Goal: Find specific page/section: Find specific page/section

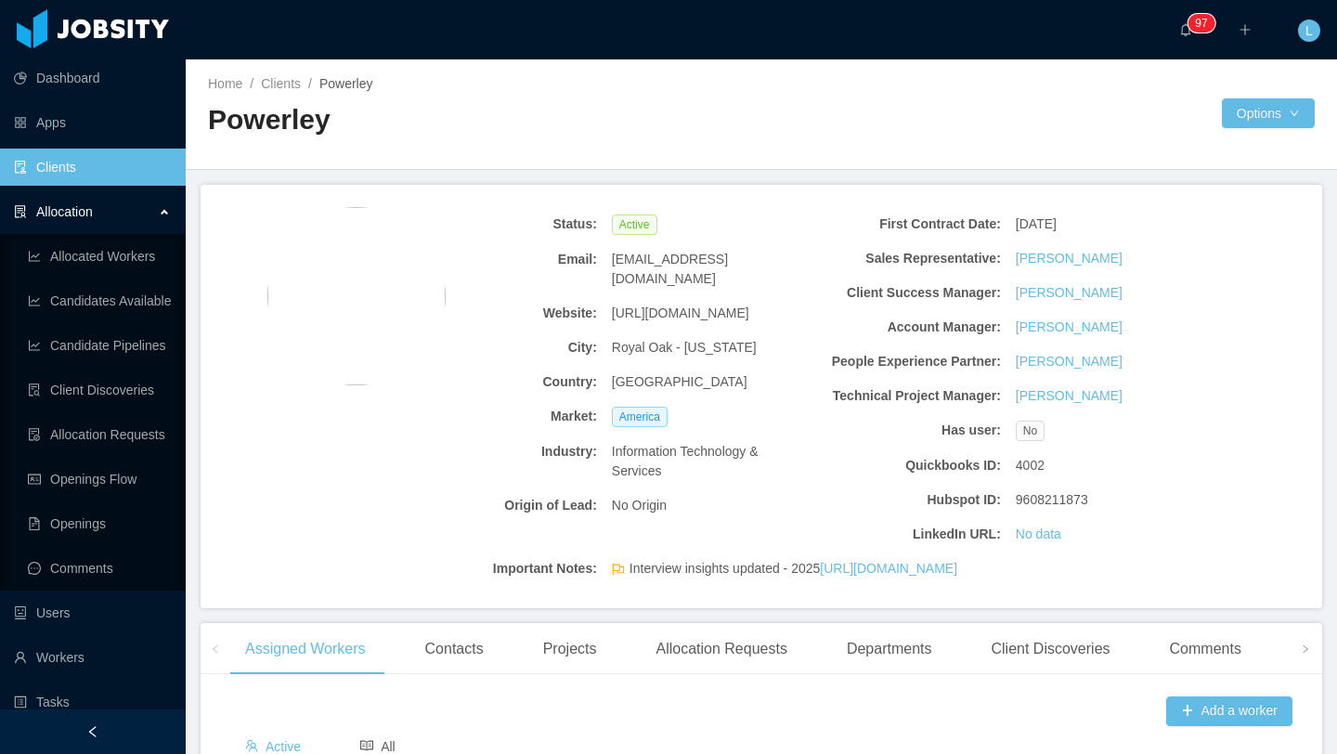
scroll to position [15, 0]
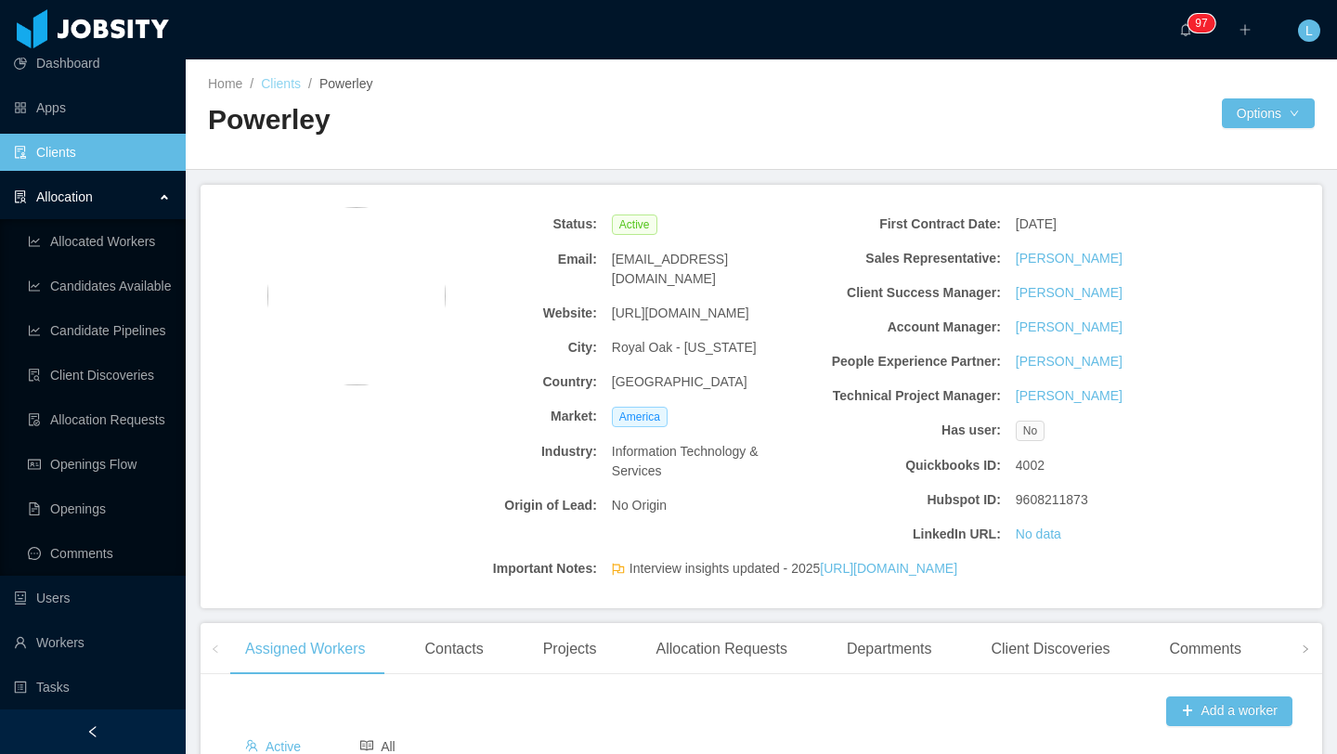
click at [272, 79] on link "Clients" at bounding box center [281, 83] width 40 height 15
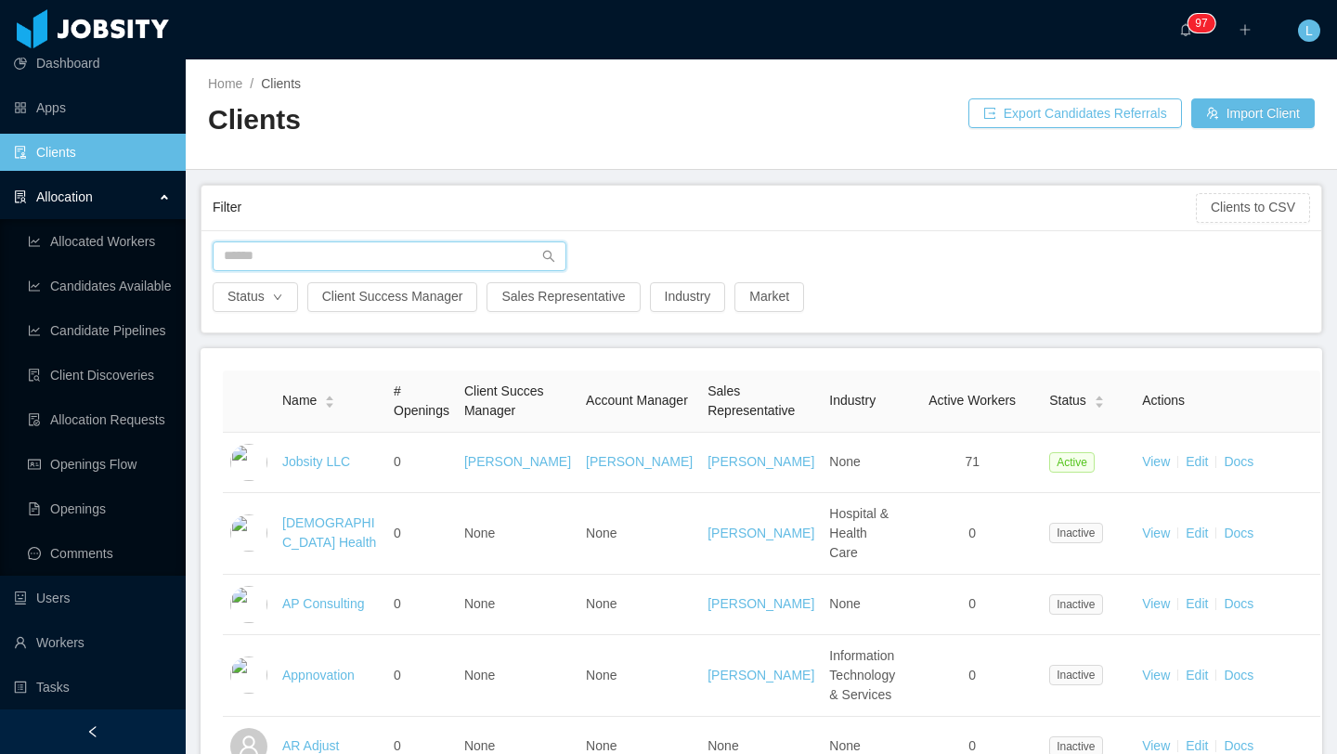
click at [407, 259] on input "text" at bounding box center [390, 256] width 354 height 30
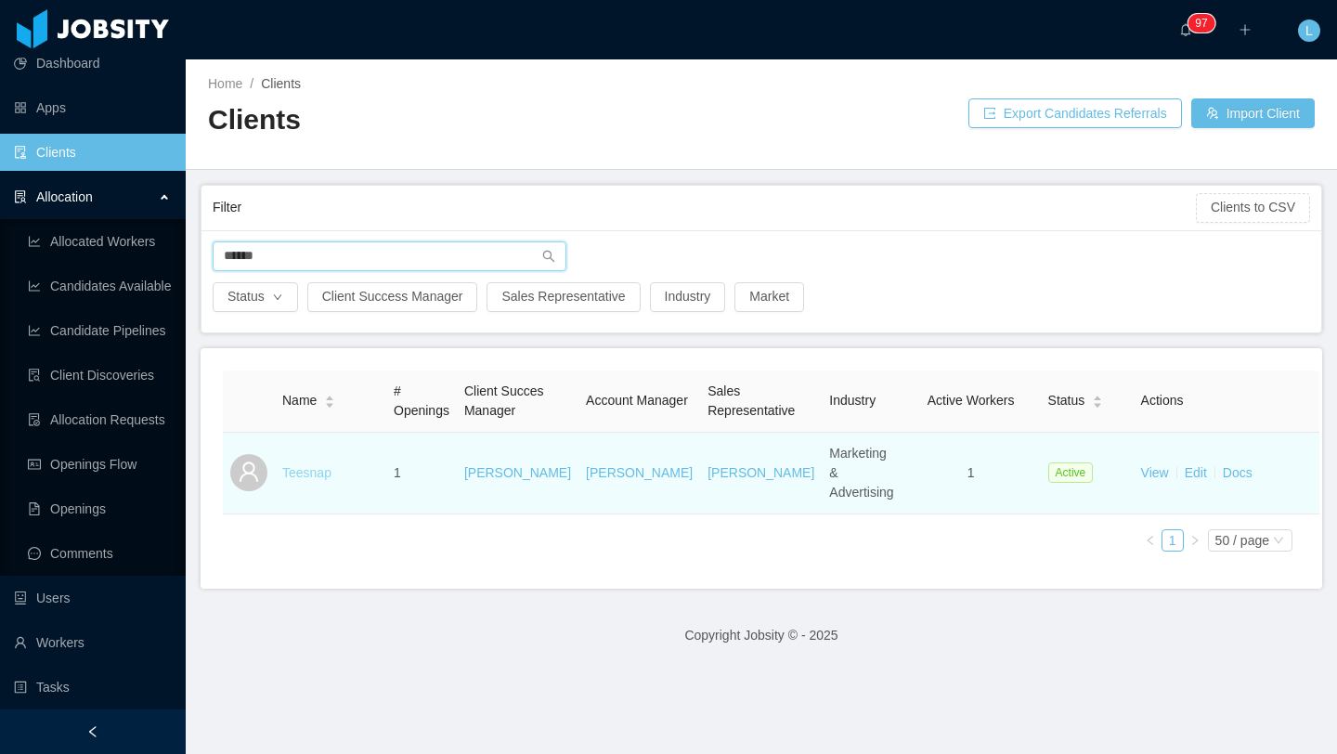
type input "******"
click at [305, 465] on link "Teesnap" at bounding box center [306, 472] width 49 height 15
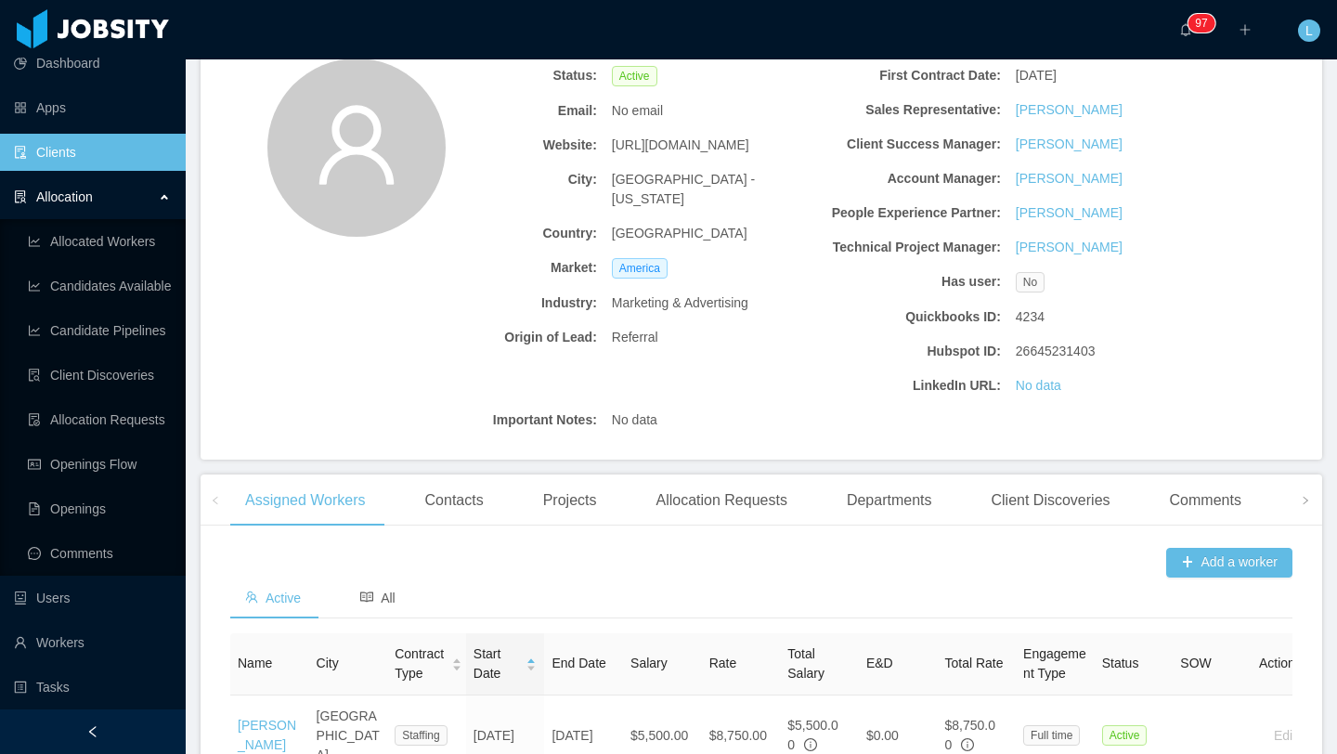
scroll to position [299, 0]
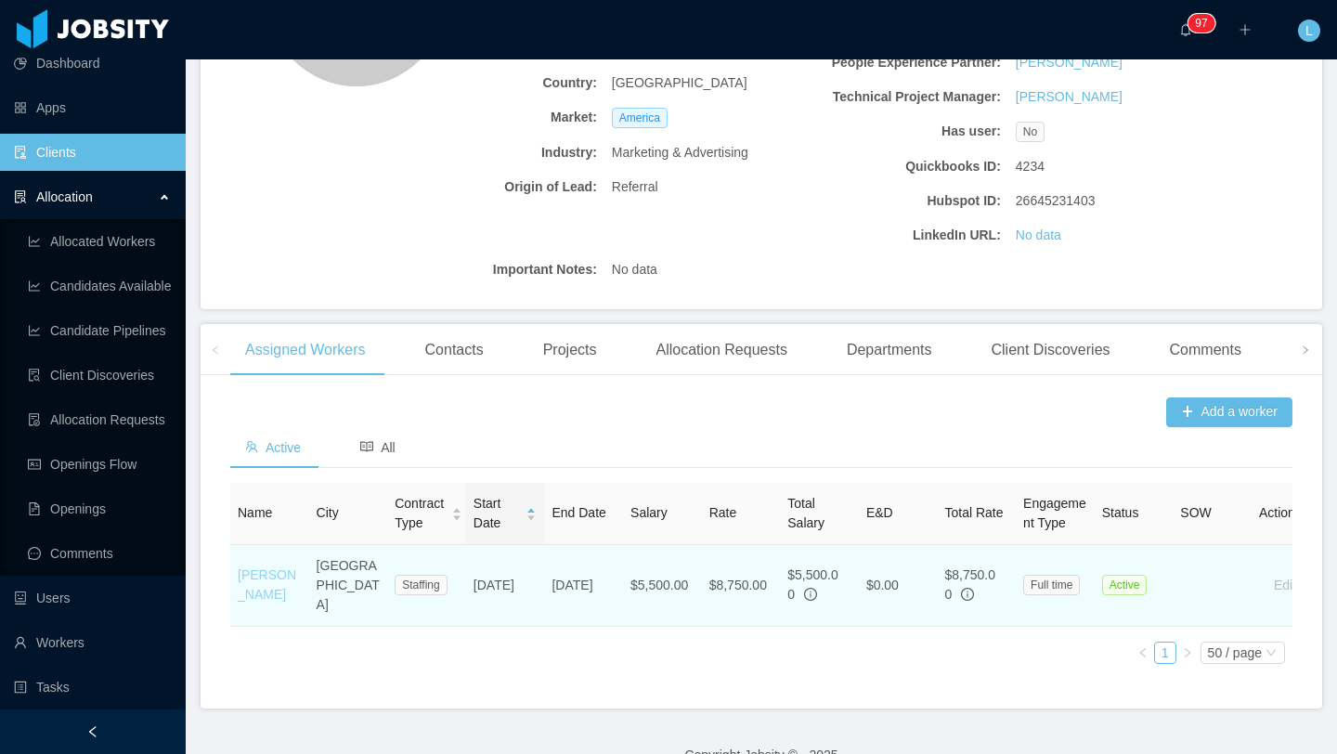
click at [272, 583] on link "[PERSON_NAME]" at bounding box center [267, 584] width 59 height 34
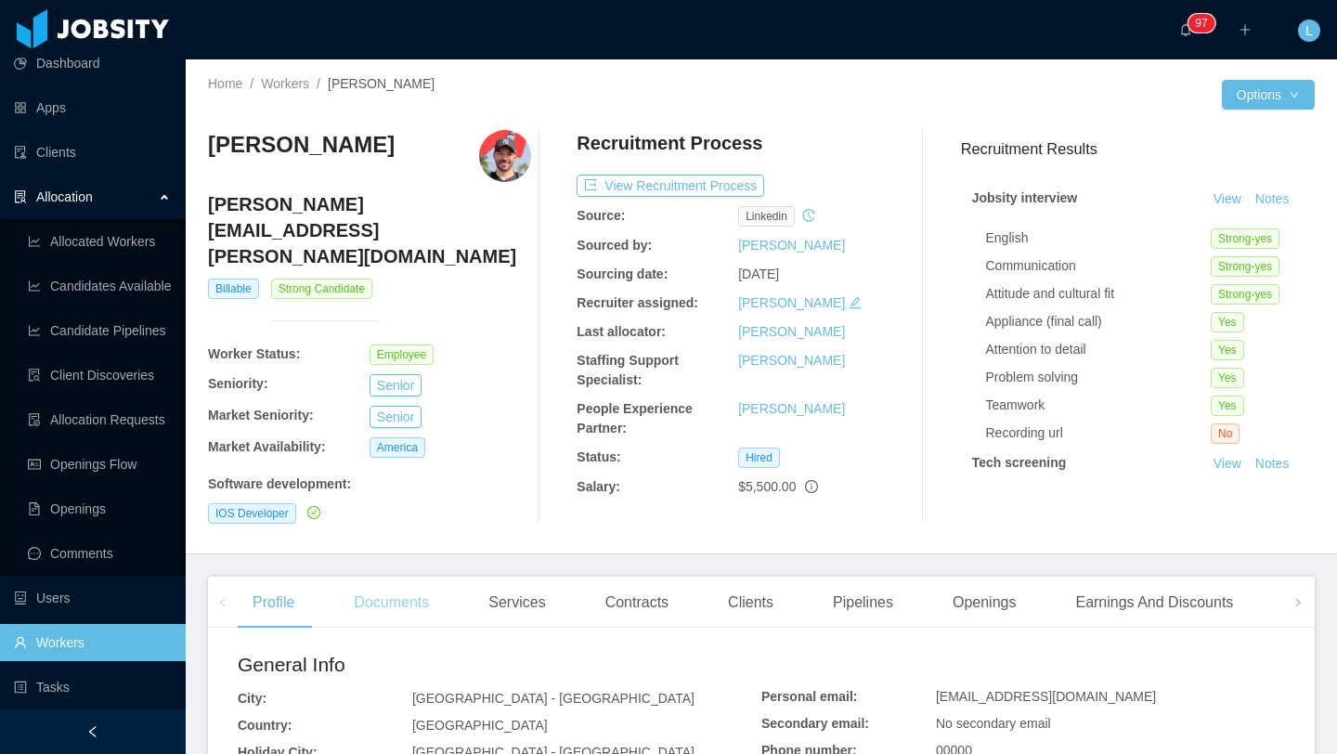
click at [383, 577] on div "Documents" at bounding box center [391, 603] width 105 height 52
